Goal: Find specific page/section

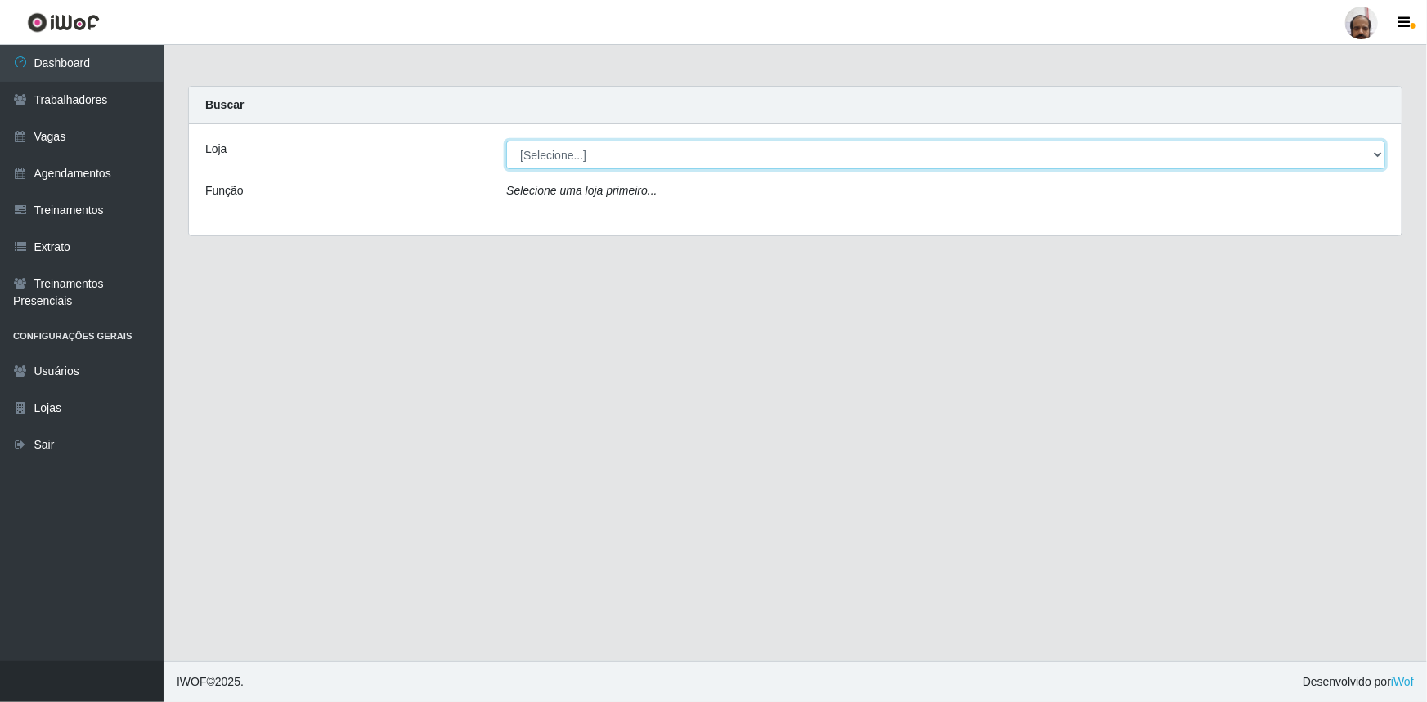
click at [1382, 151] on select "[Selecione...] Mar Vermelho - Loja 05" at bounding box center [945, 155] width 879 height 29
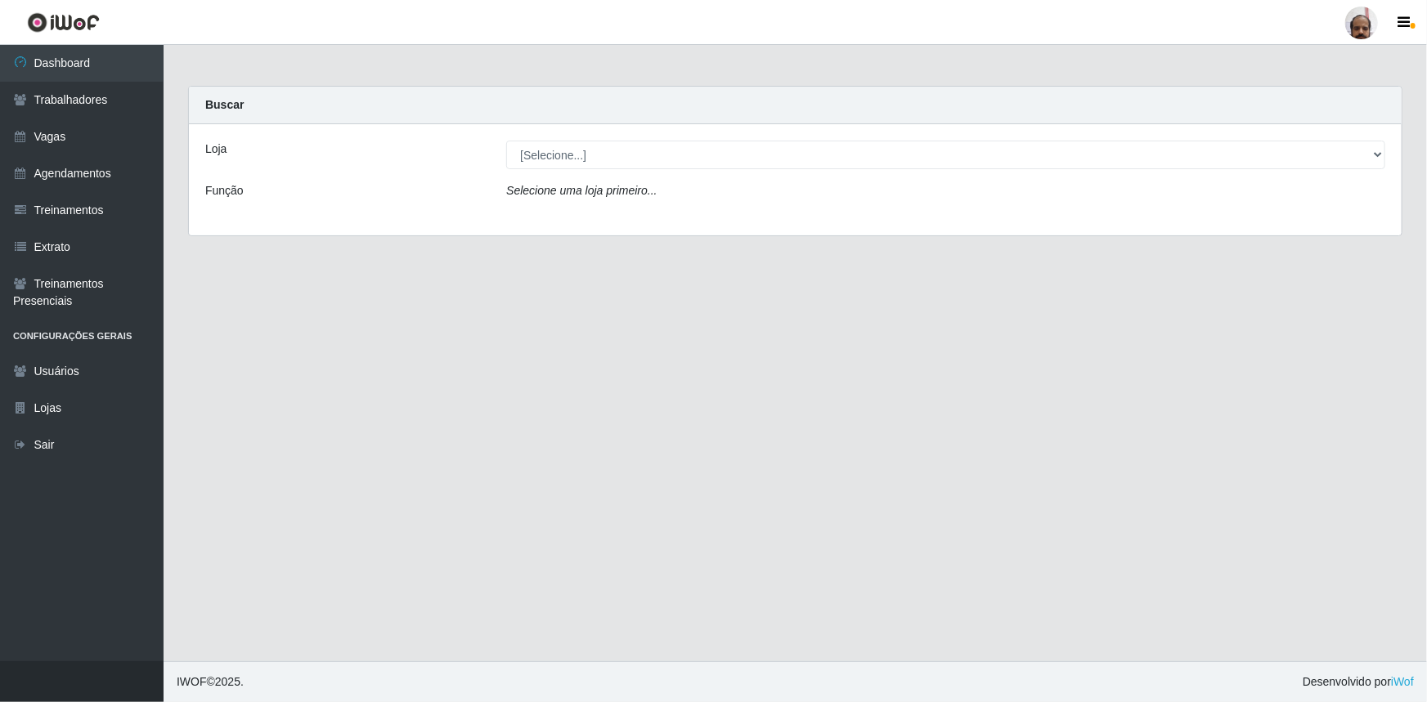
click at [695, 213] on div "Loja [Selecione...] Mar Vermelho - Loja 05 Função Selecione uma loja primeiro..." at bounding box center [795, 179] width 1212 height 111
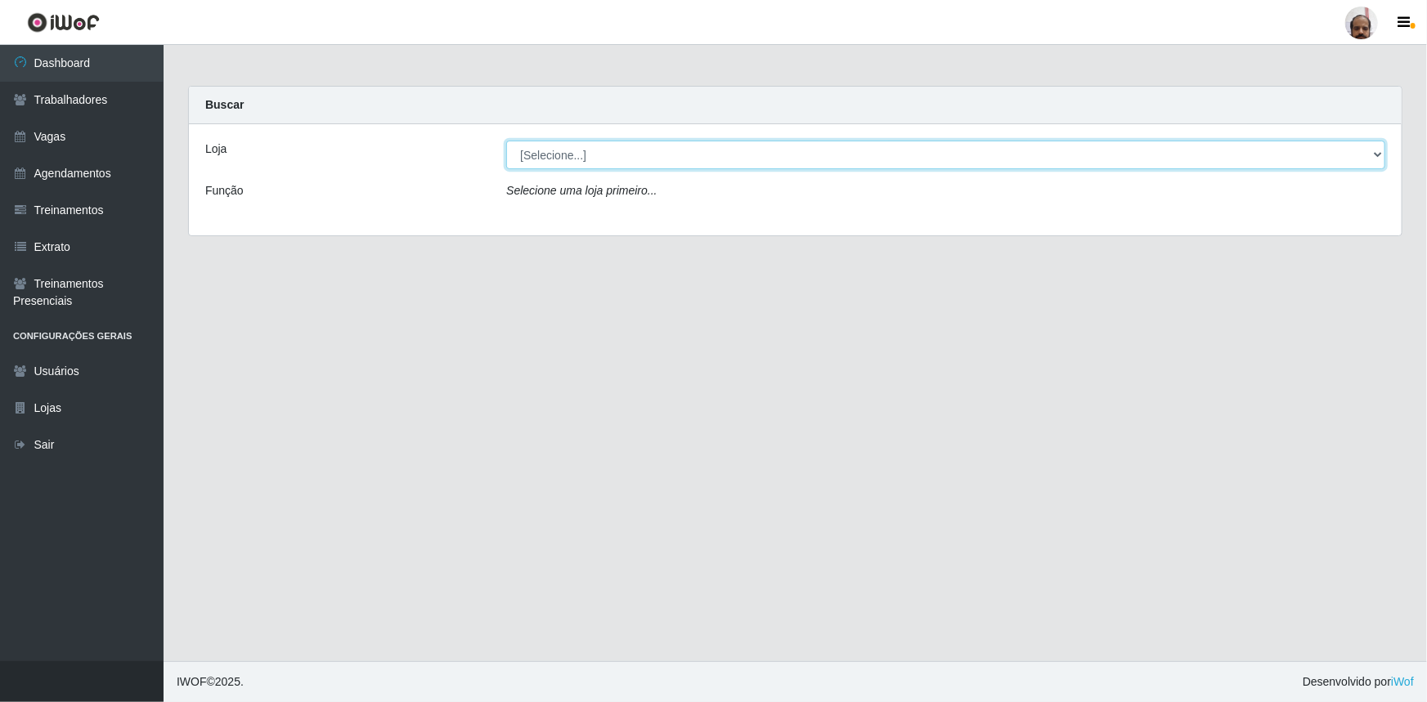
click at [1373, 155] on select "[Selecione...] Mar Vermelho - Loja 05" at bounding box center [945, 155] width 879 height 29
select select "252"
click at [506, 141] on select "[Selecione...] Mar Vermelho - Loja 05" at bounding box center [945, 155] width 879 height 29
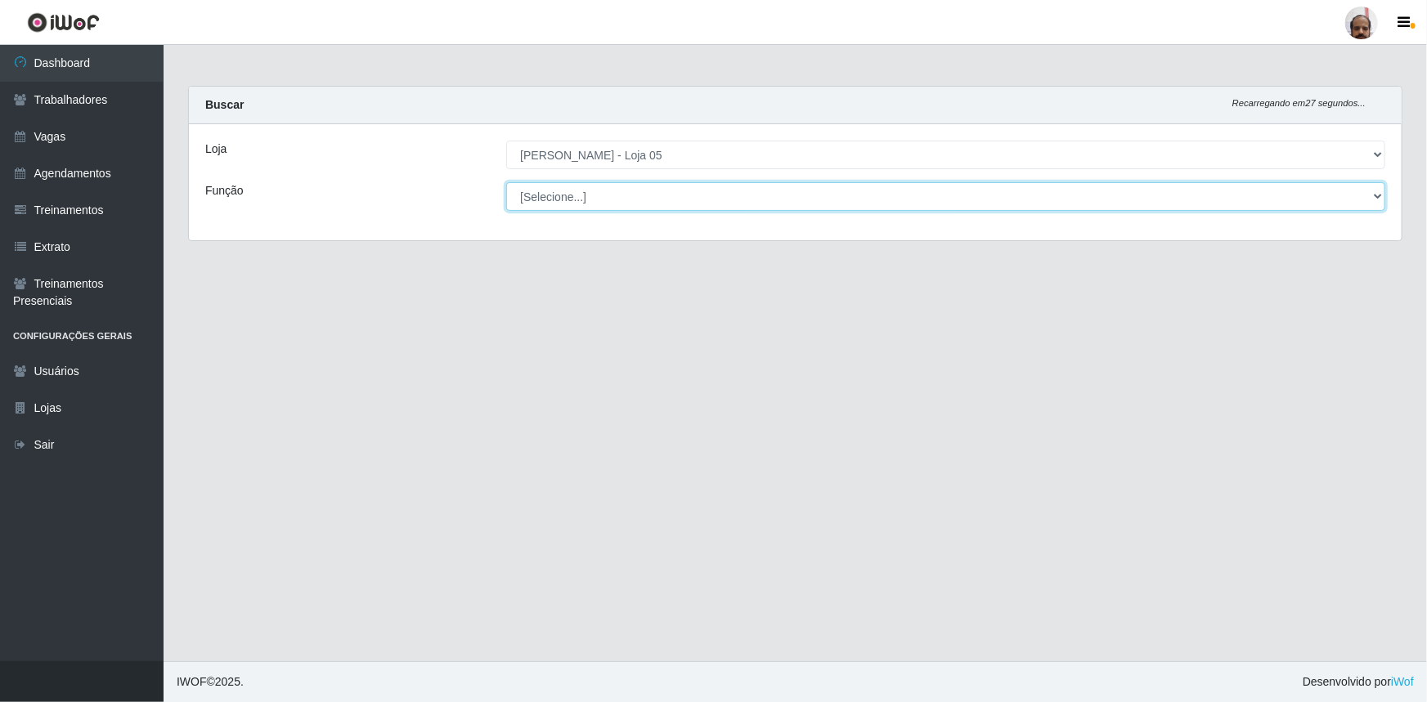
click at [1380, 195] on select "[Selecione...] ASG ASG + ASG ++ Auxiliar de Depósito Auxiliar de Depósito + Aux…" at bounding box center [945, 196] width 879 height 29
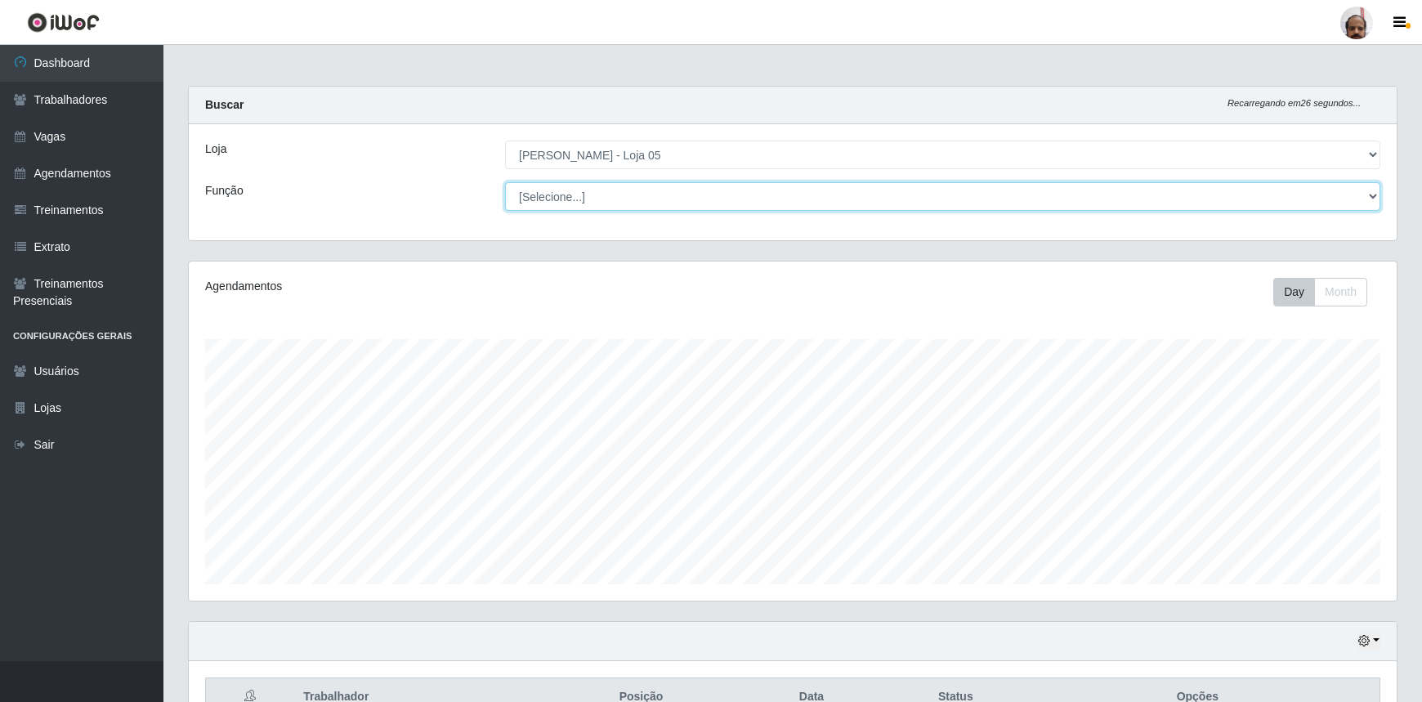
scroll to position [339, 1208]
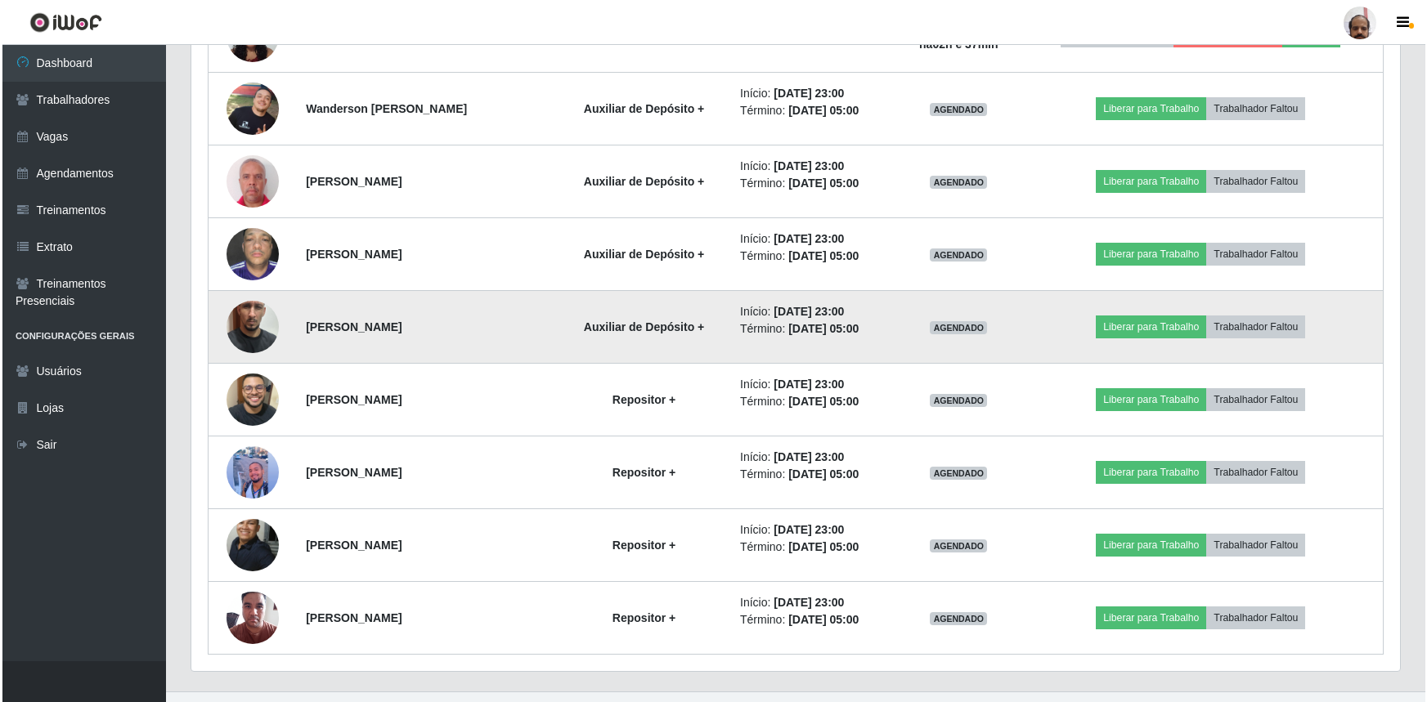
scroll to position [1689, 0]
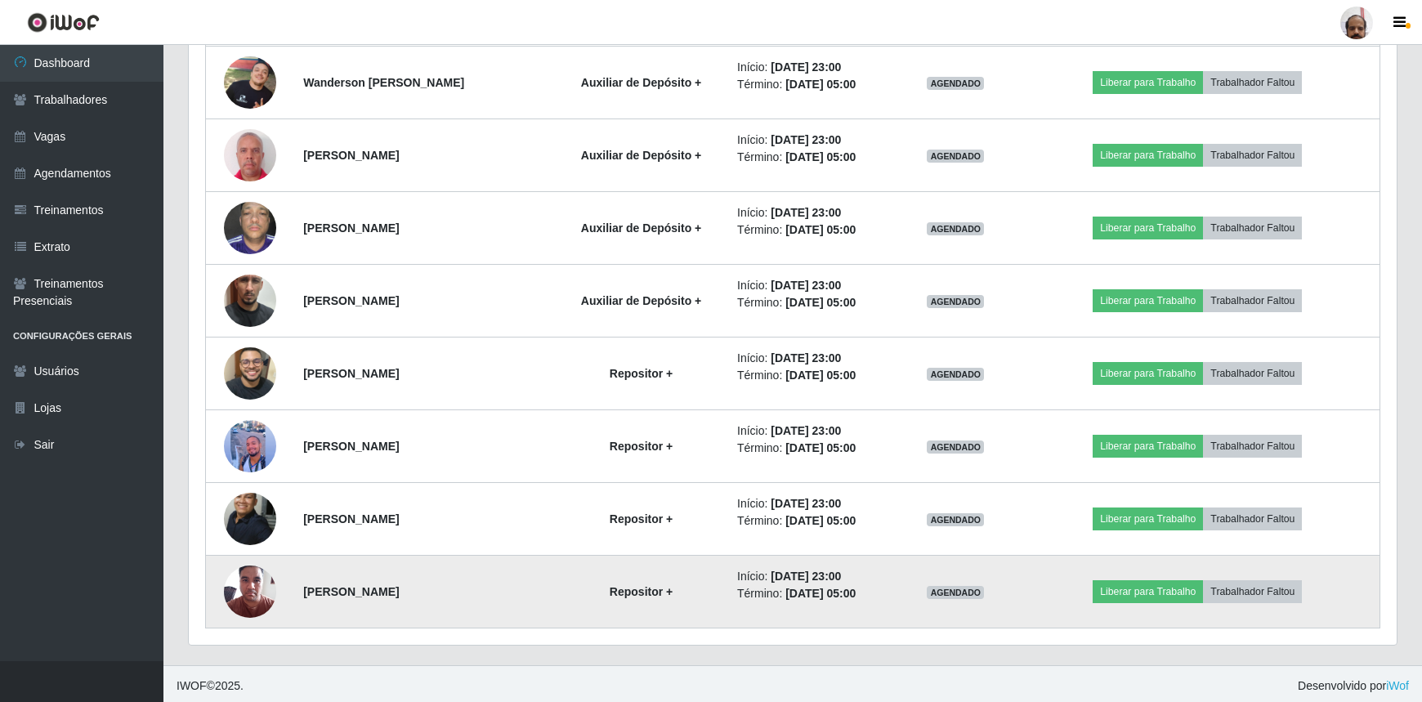
click at [258, 602] on img at bounding box center [250, 591] width 52 height 69
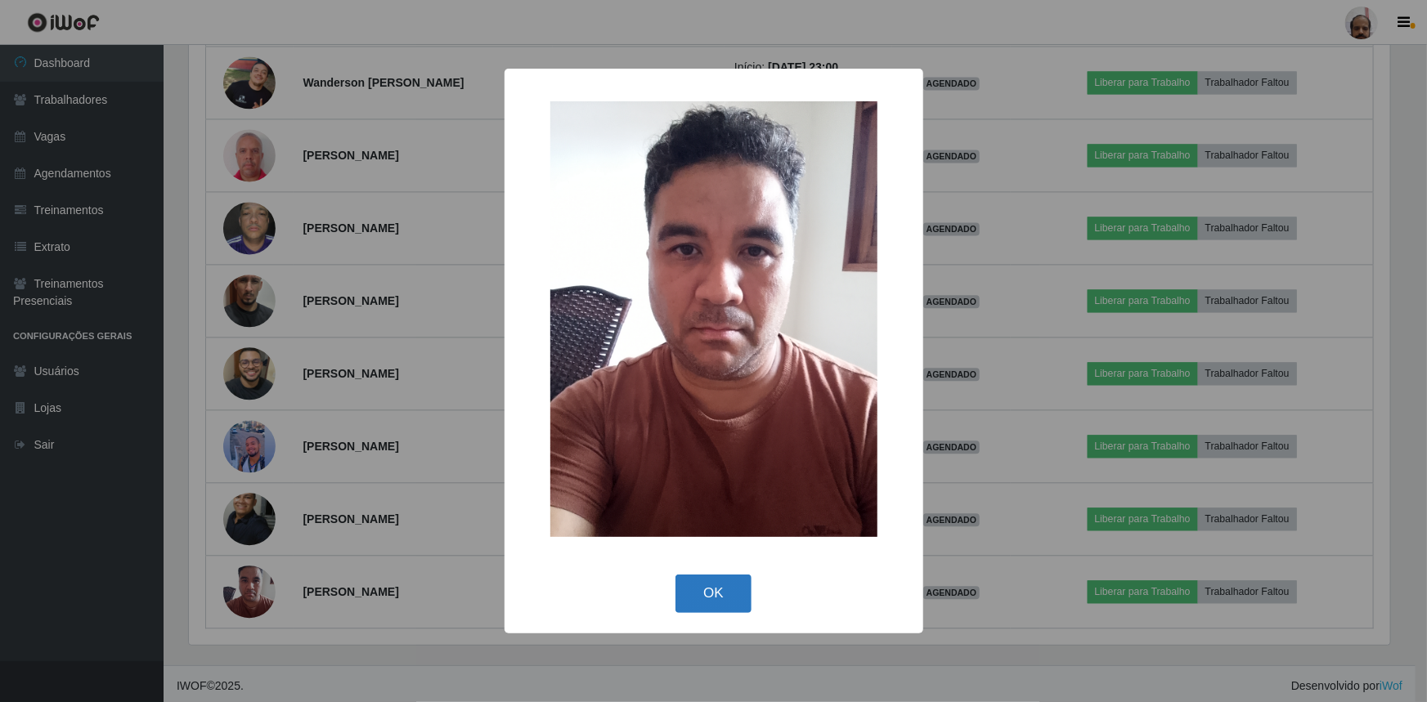
click at [702, 592] on button "OK" at bounding box center [713, 594] width 76 height 38
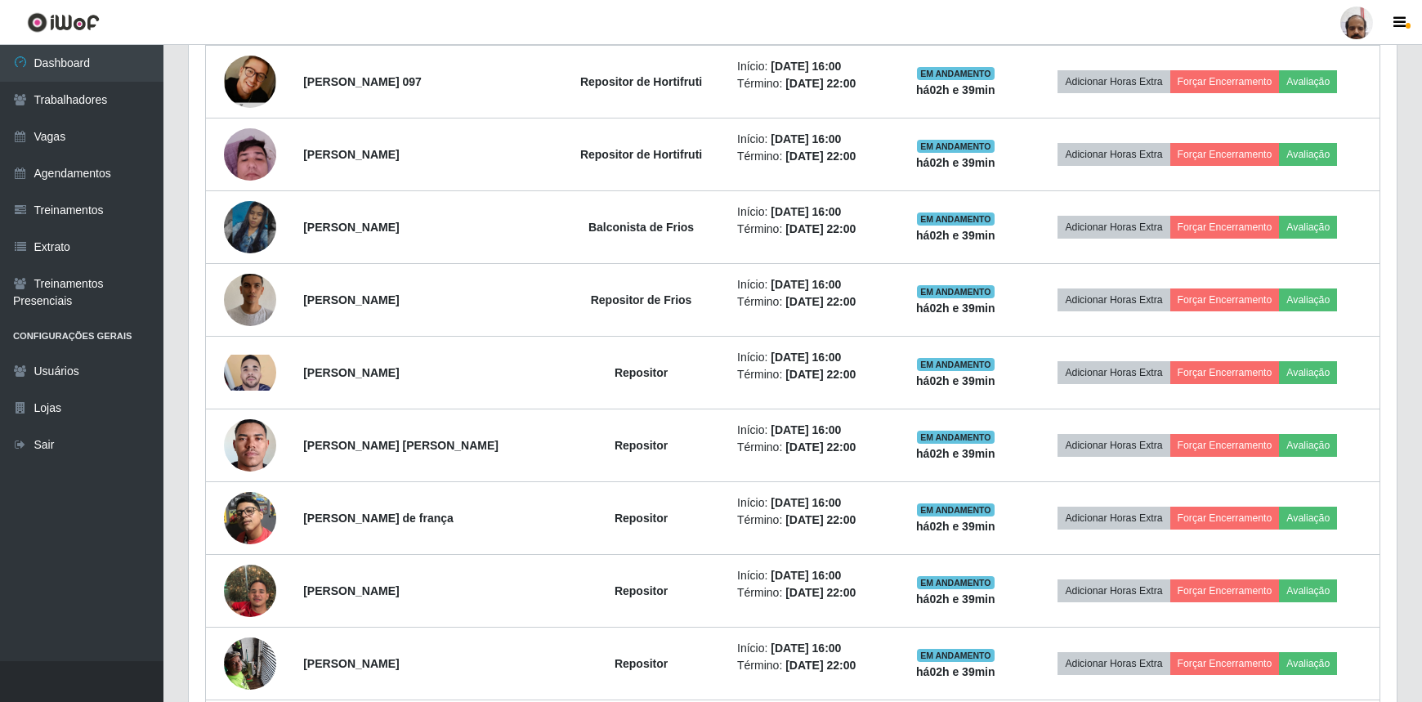
scroll to position [871, 0]
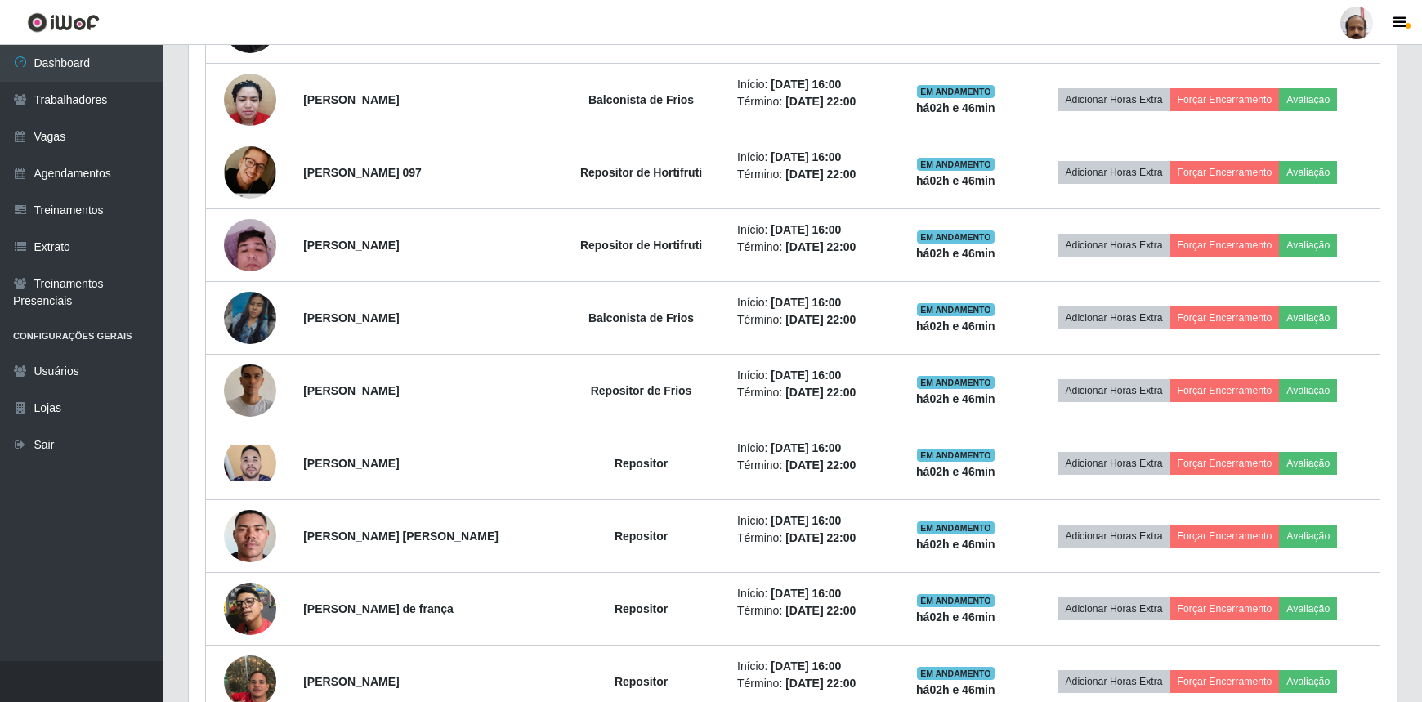
click at [898, 11] on header "Perfil Alterar Senha Sair" at bounding box center [711, 22] width 1422 height 45
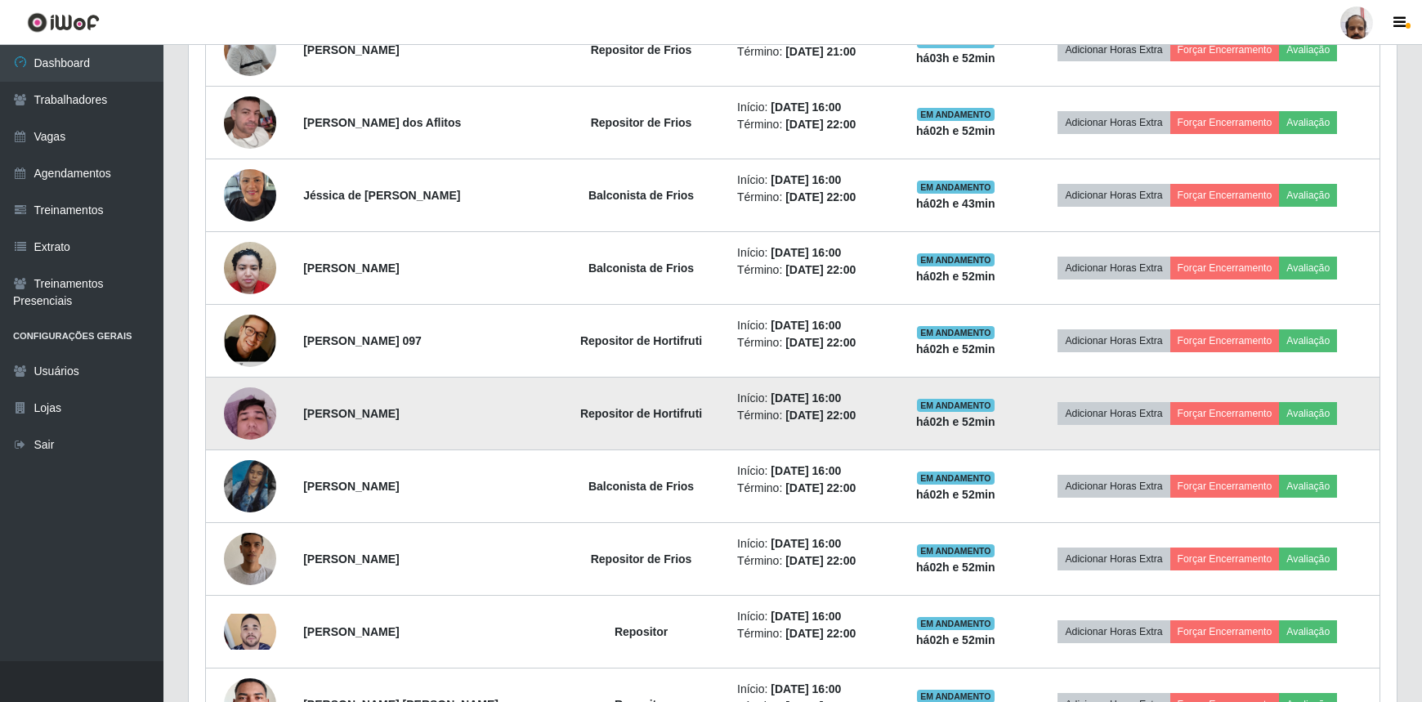
scroll to position [574, 0]
